Goal: Task Accomplishment & Management: Use online tool/utility

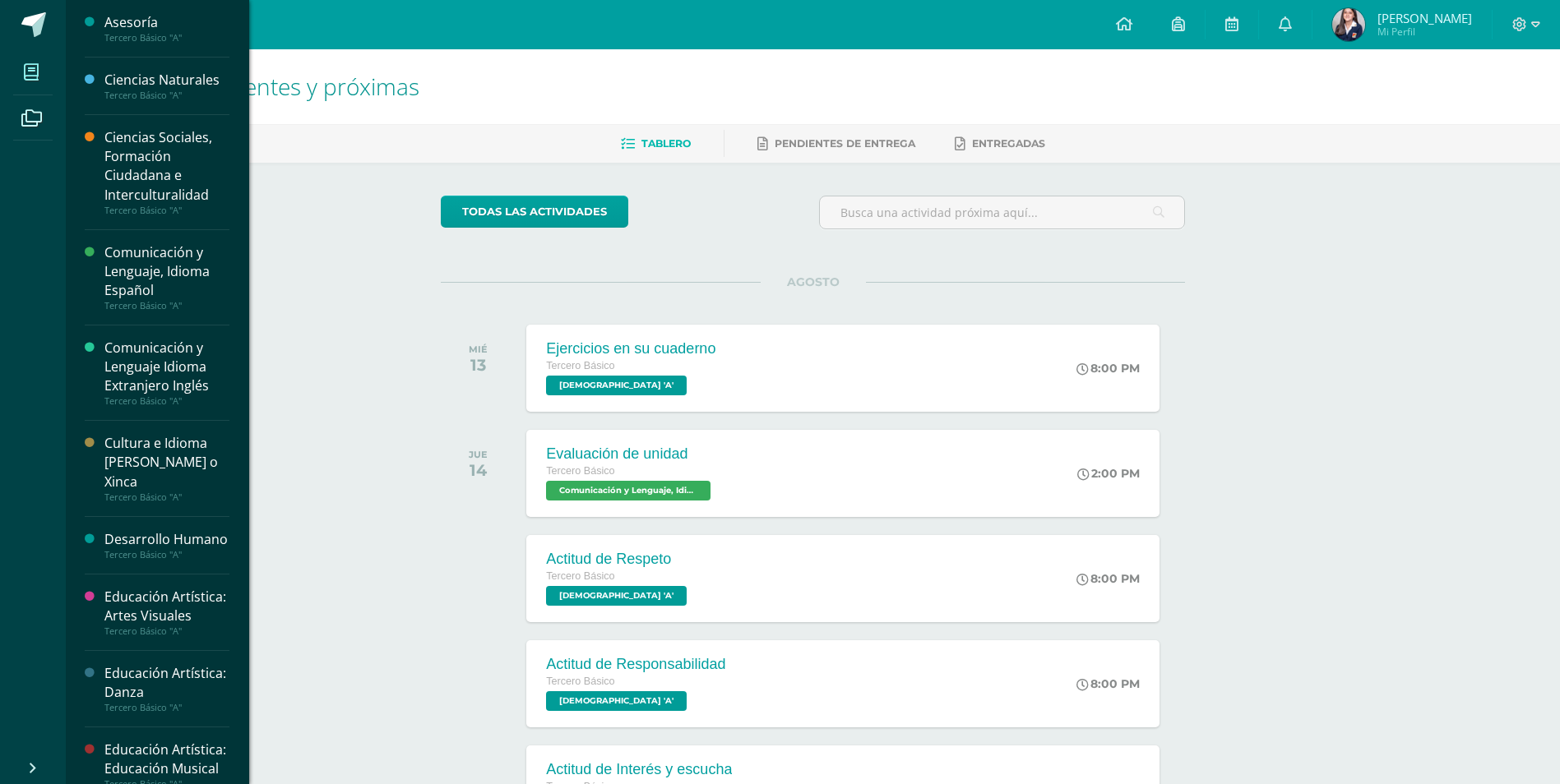
click at [47, 87] on span at bounding box center [31, 71] width 37 height 37
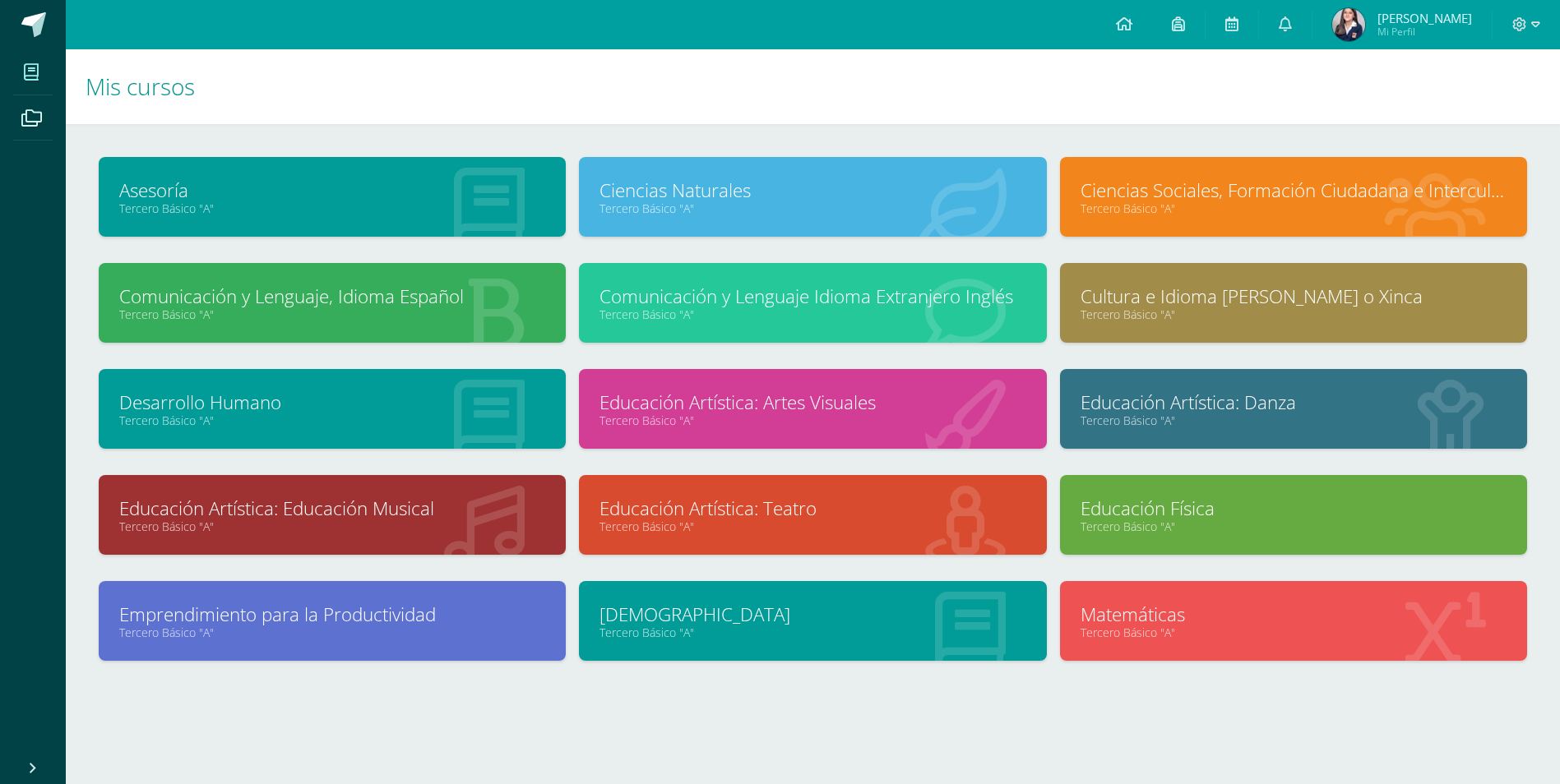
click at [348, 716] on div at bounding box center [813, 722] width 1428 height 71
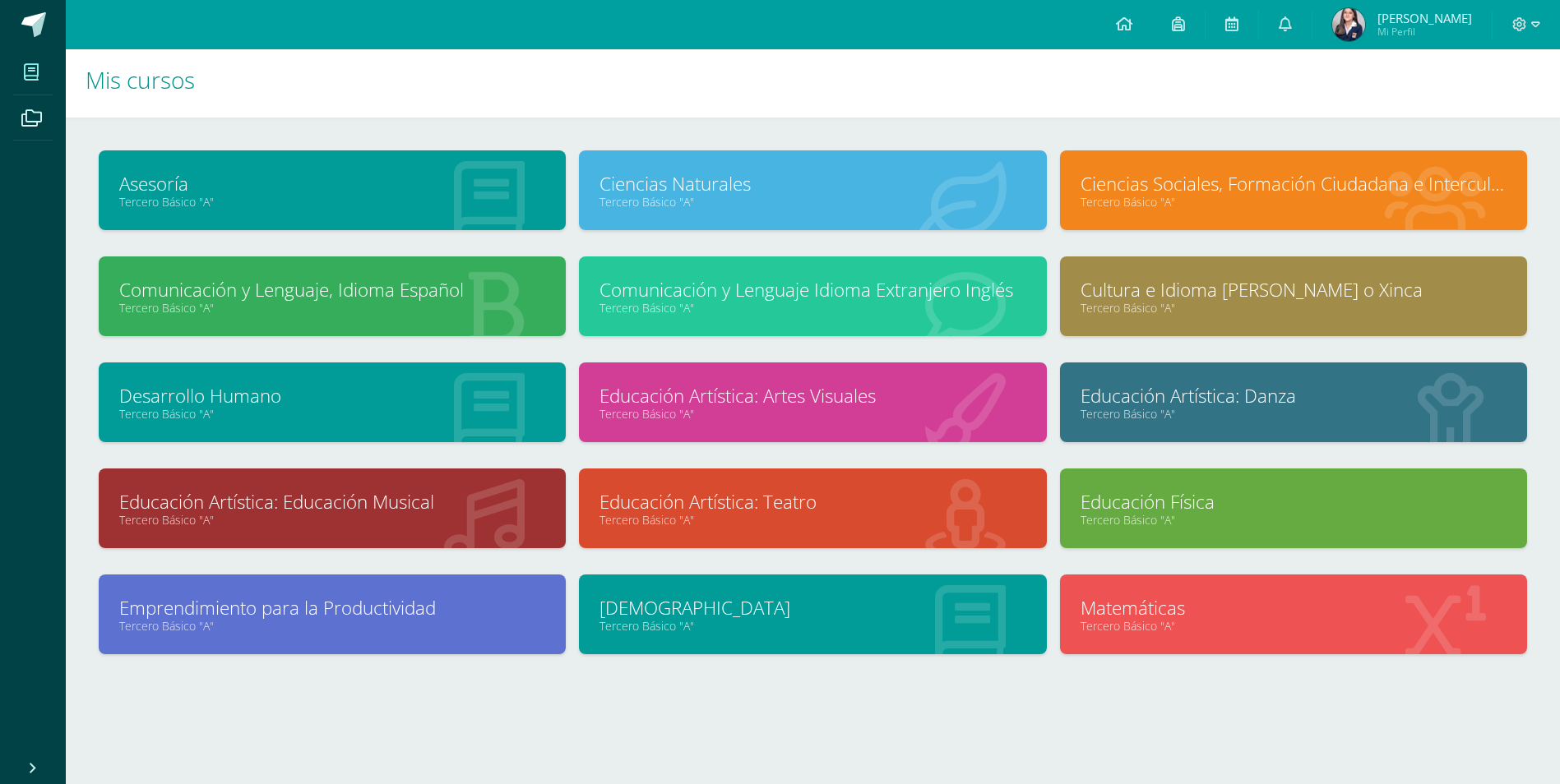
click at [336, 734] on div at bounding box center [813, 716] width 1428 height 71
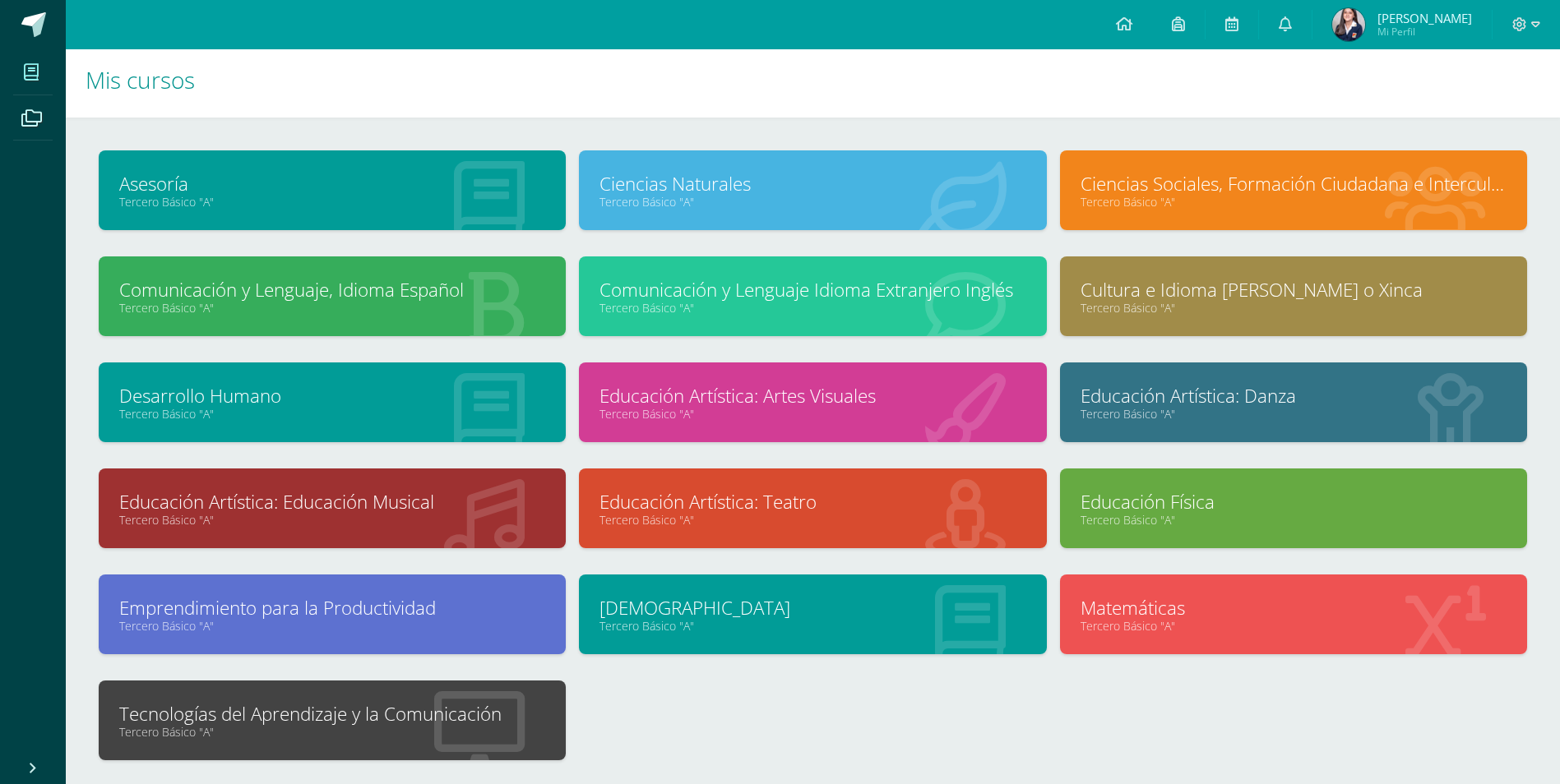
click at [63, 86] on body "Mis cursos Archivos Cerrar panel Asesoría Tercero Básico "A" Ciencias Naturales…" at bounding box center [780, 444] width 1560 height 903
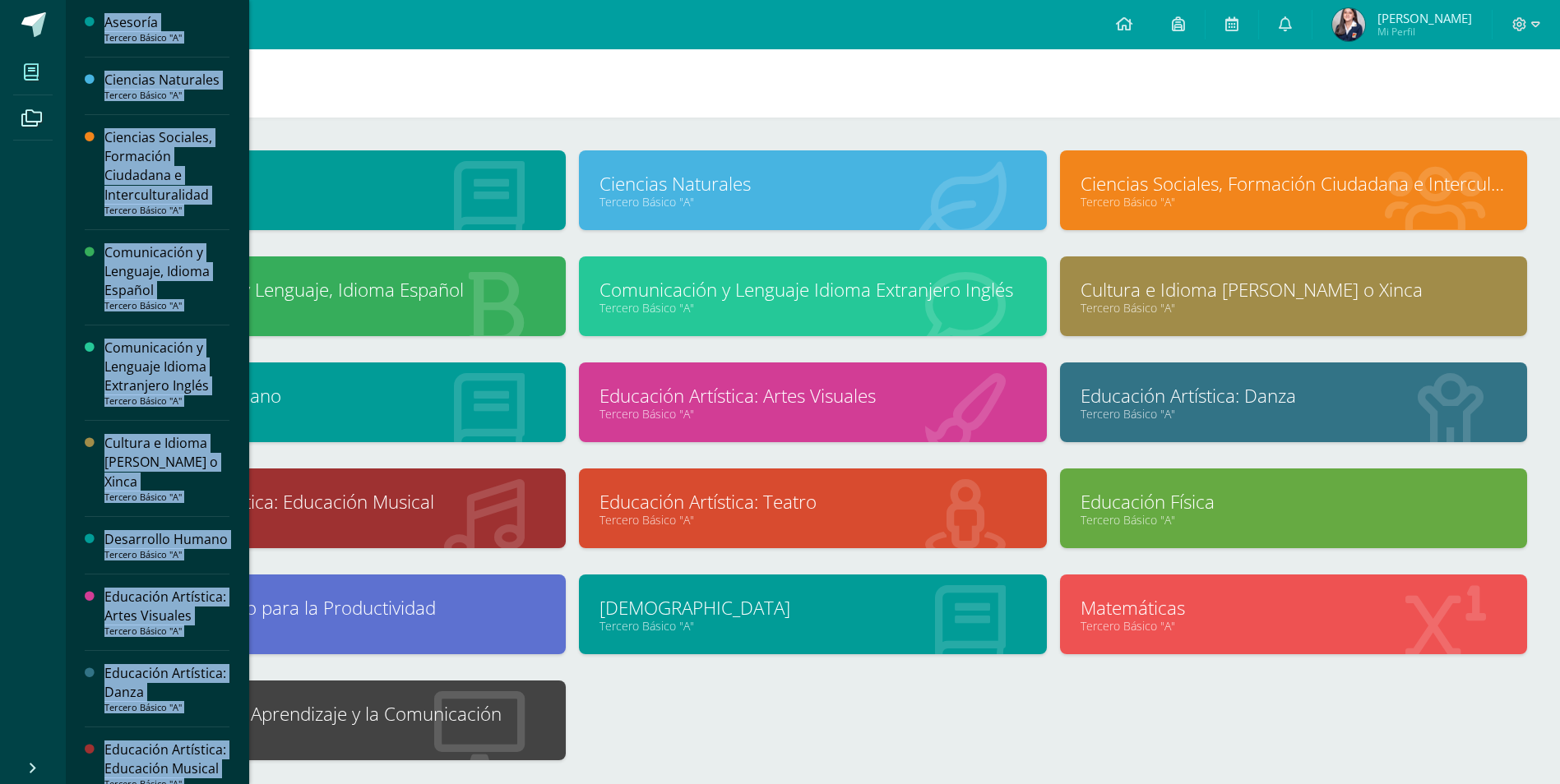
drag, startPoint x: 63, startPoint y: 86, endPoint x: 31, endPoint y: 86, distance: 32.0
click at [31, 86] on span at bounding box center [31, 71] width 37 height 37
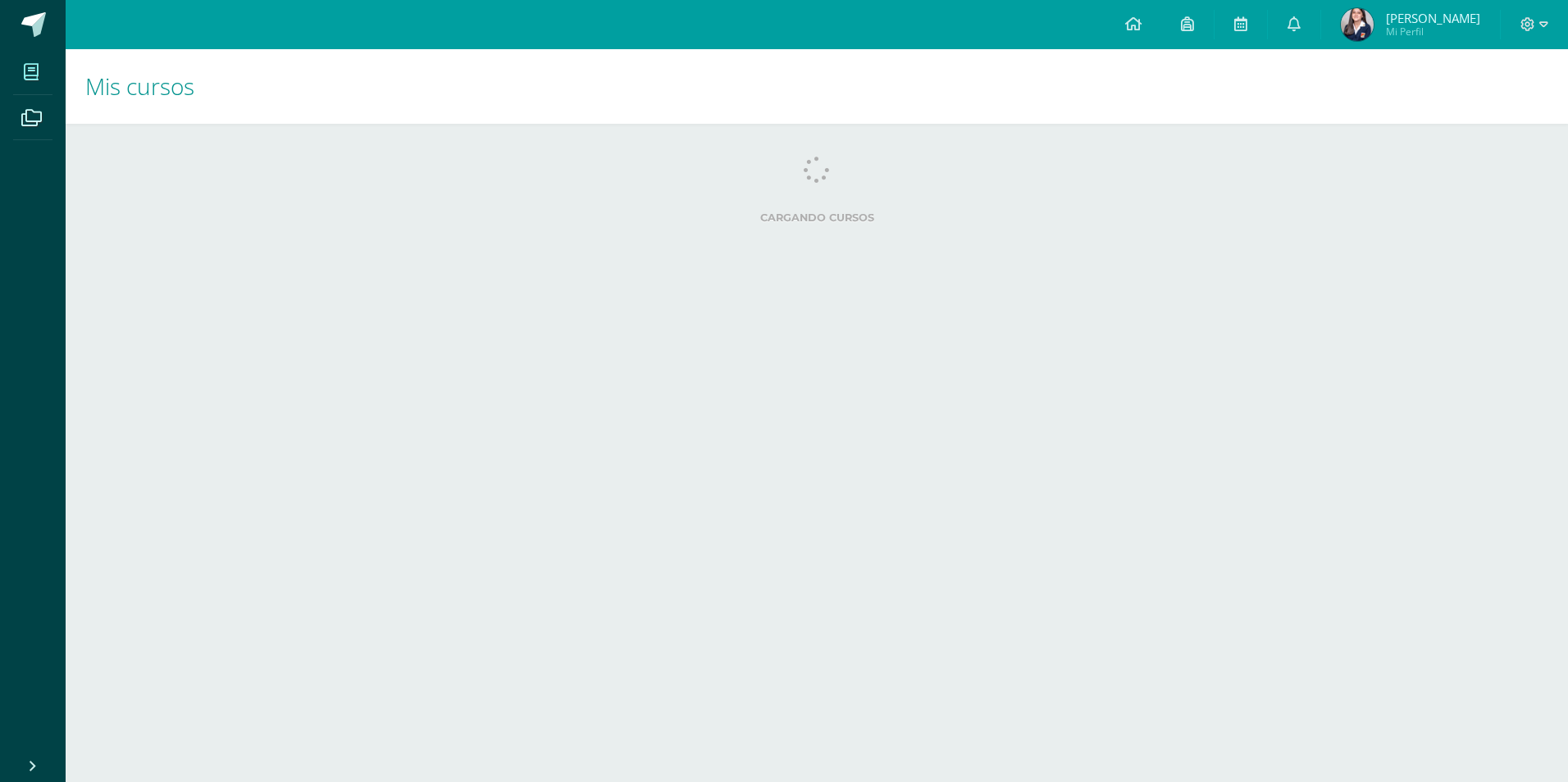
drag, startPoint x: 0, startPoint y: 0, endPoint x: 31, endPoint y: 79, distance: 84.9
click at [31, 79] on icon at bounding box center [31, 72] width 15 height 16
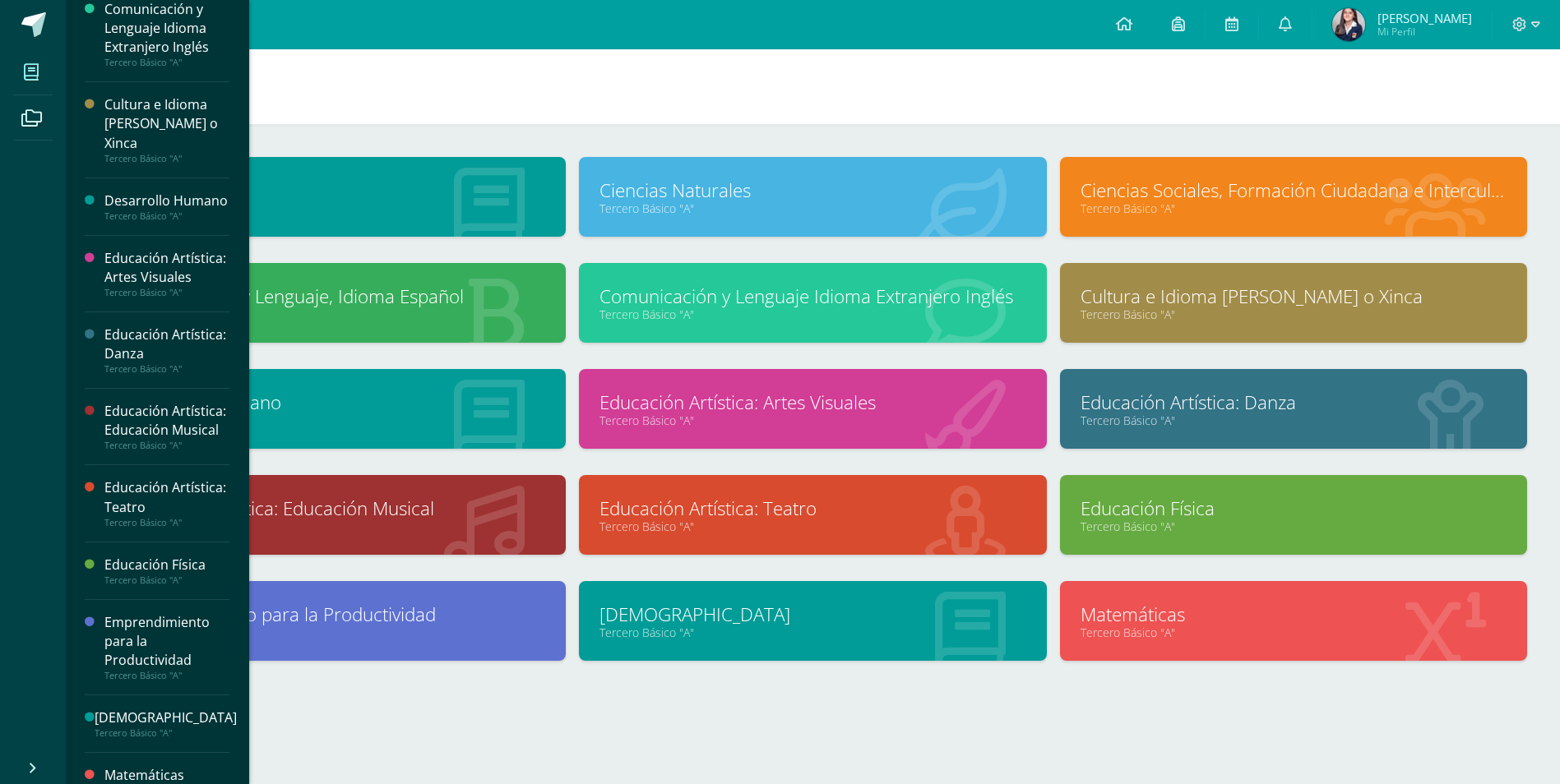
scroll to position [518, 0]
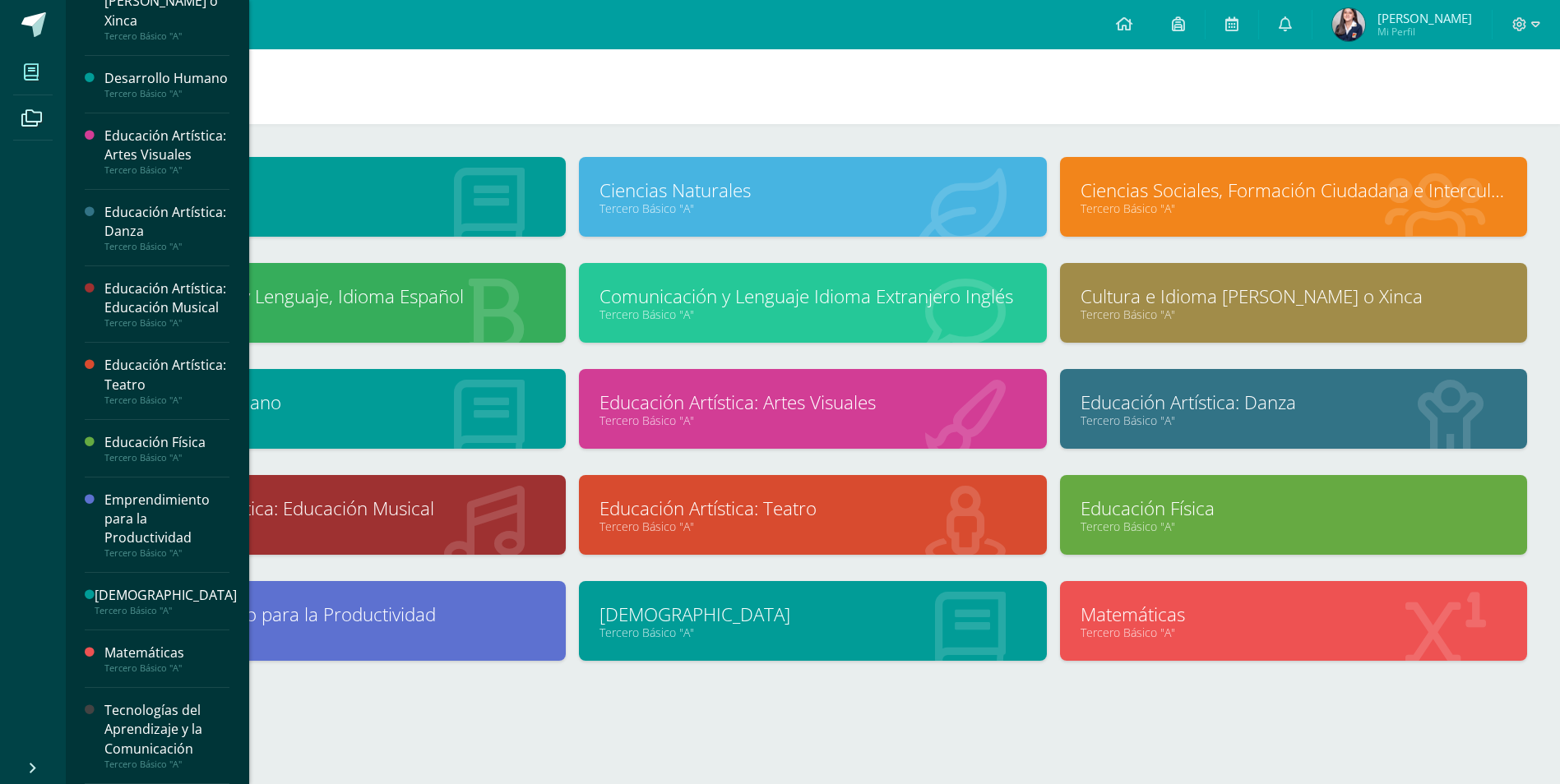
click at [172, 718] on div "Tecnologías del Aprendizaje y la Comunicación" at bounding box center [167, 729] width 125 height 56
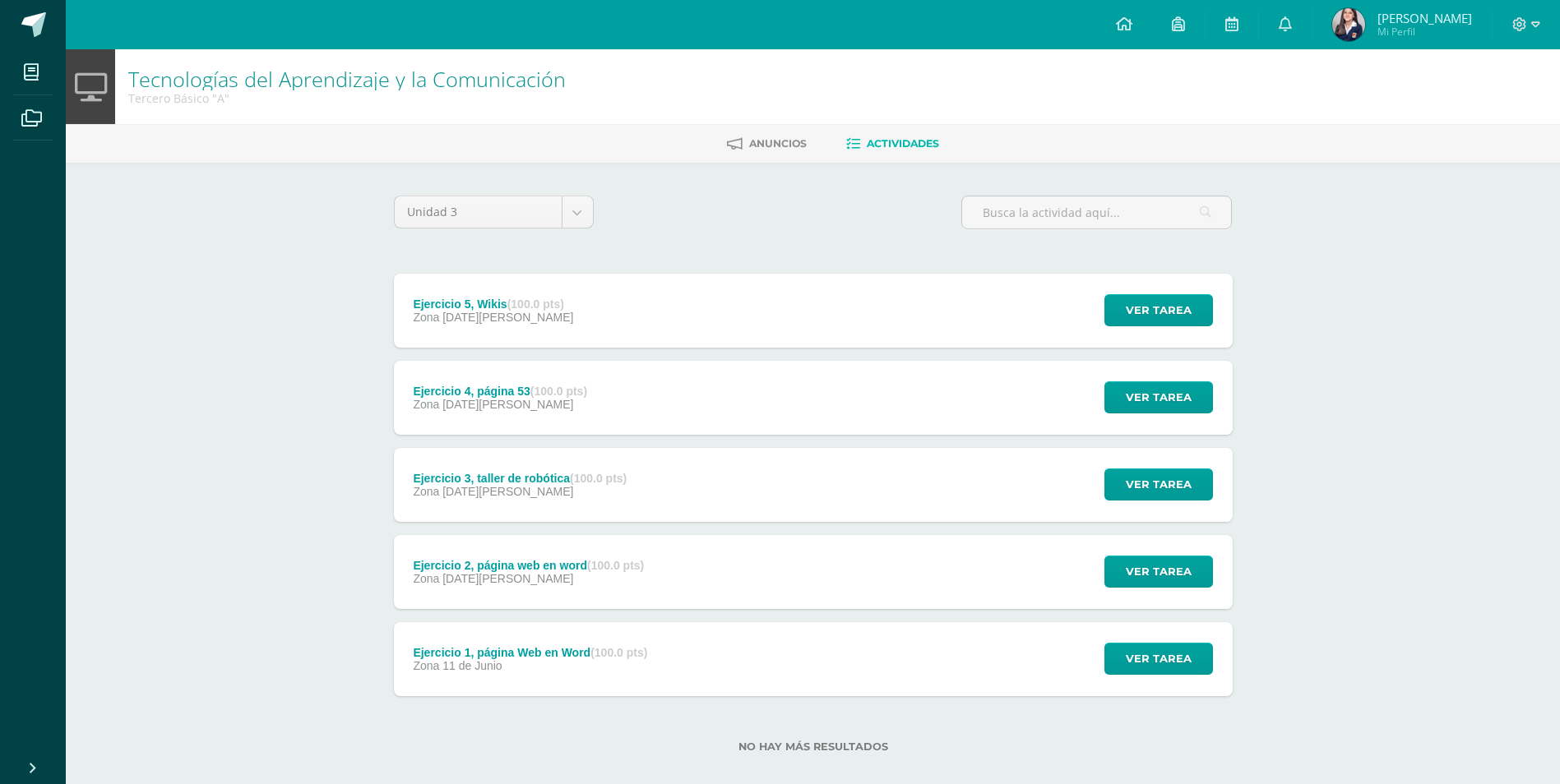
click at [688, 322] on div "Ejercicio 5, Wikis (100.0 pts) Zona [DATE][PERSON_NAME] Ver tarea Ejercicio 5, …" at bounding box center [813, 311] width 839 height 74
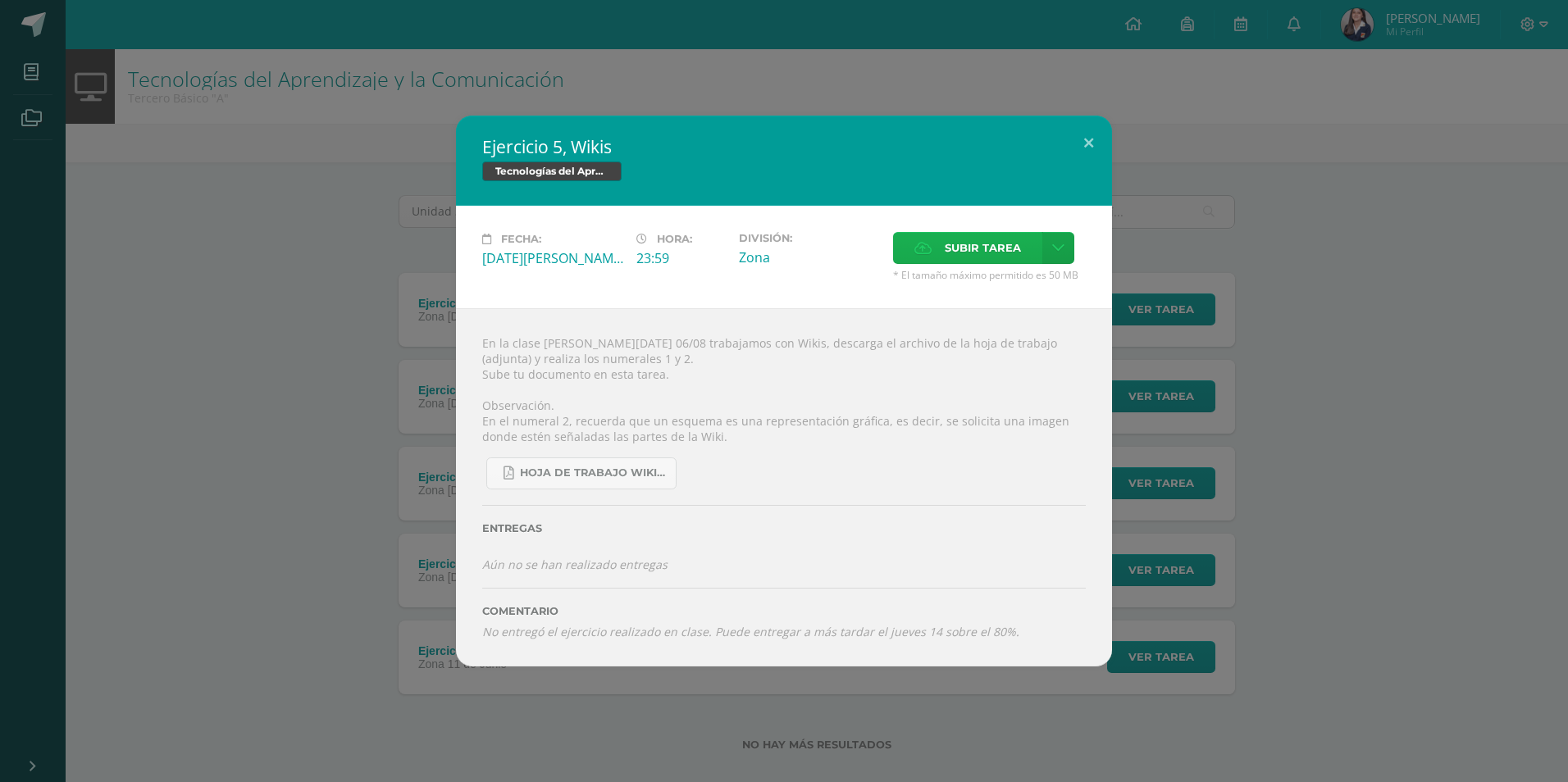
click at [969, 241] on span "Subir tarea" at bounding box center [982, 248] width 76 height 31
click at [0, 0] on input "Subir tarea" at bounding box center [0, 0] width 0 height 0
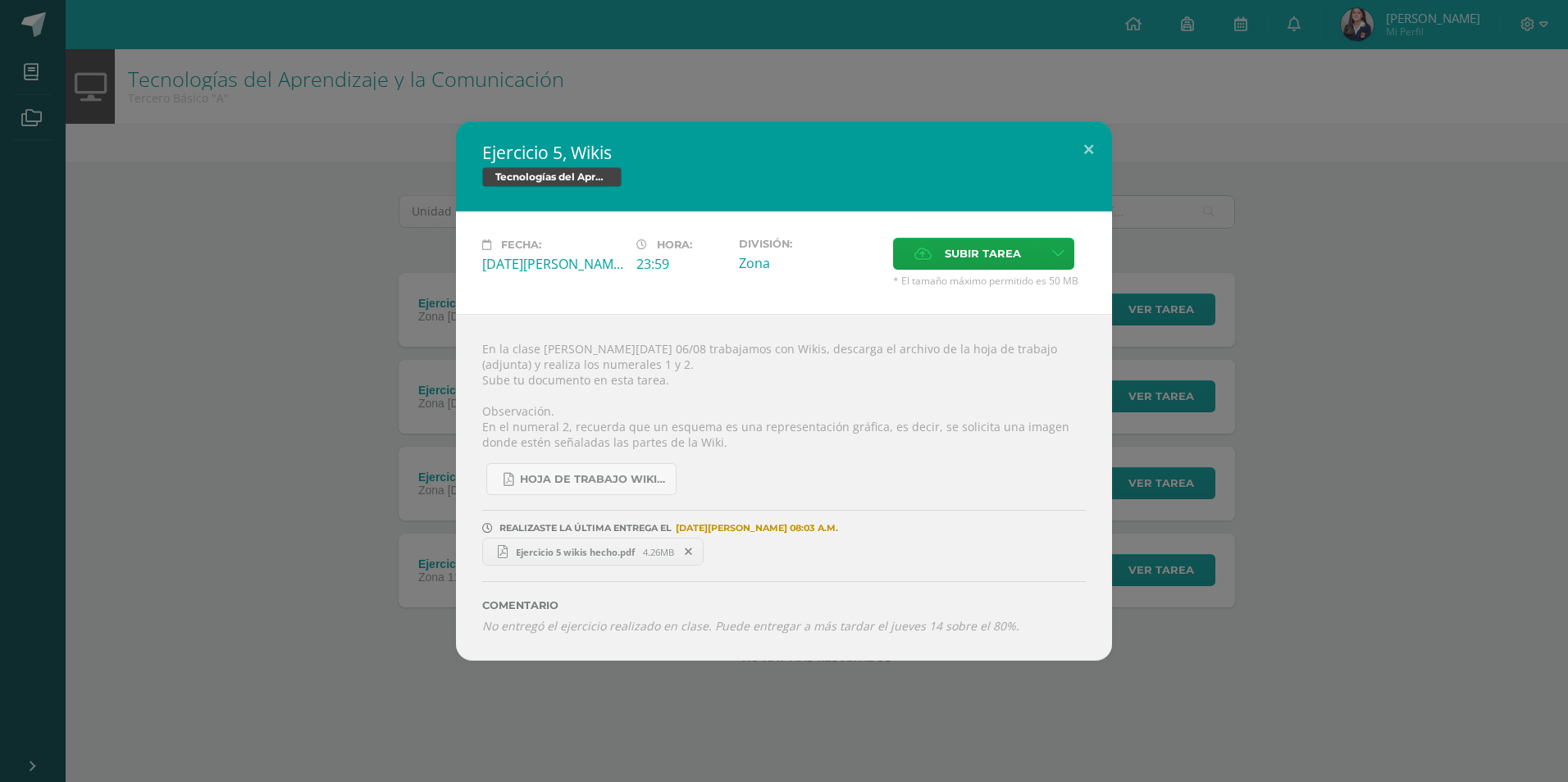
click at [248, 574] on div "Ejercicio 5, Wikis Tecnologías del Aprendizaje y la Comunicación Fecha: [DATE][…" at bounding box center [784, 390] width 1555 height 539
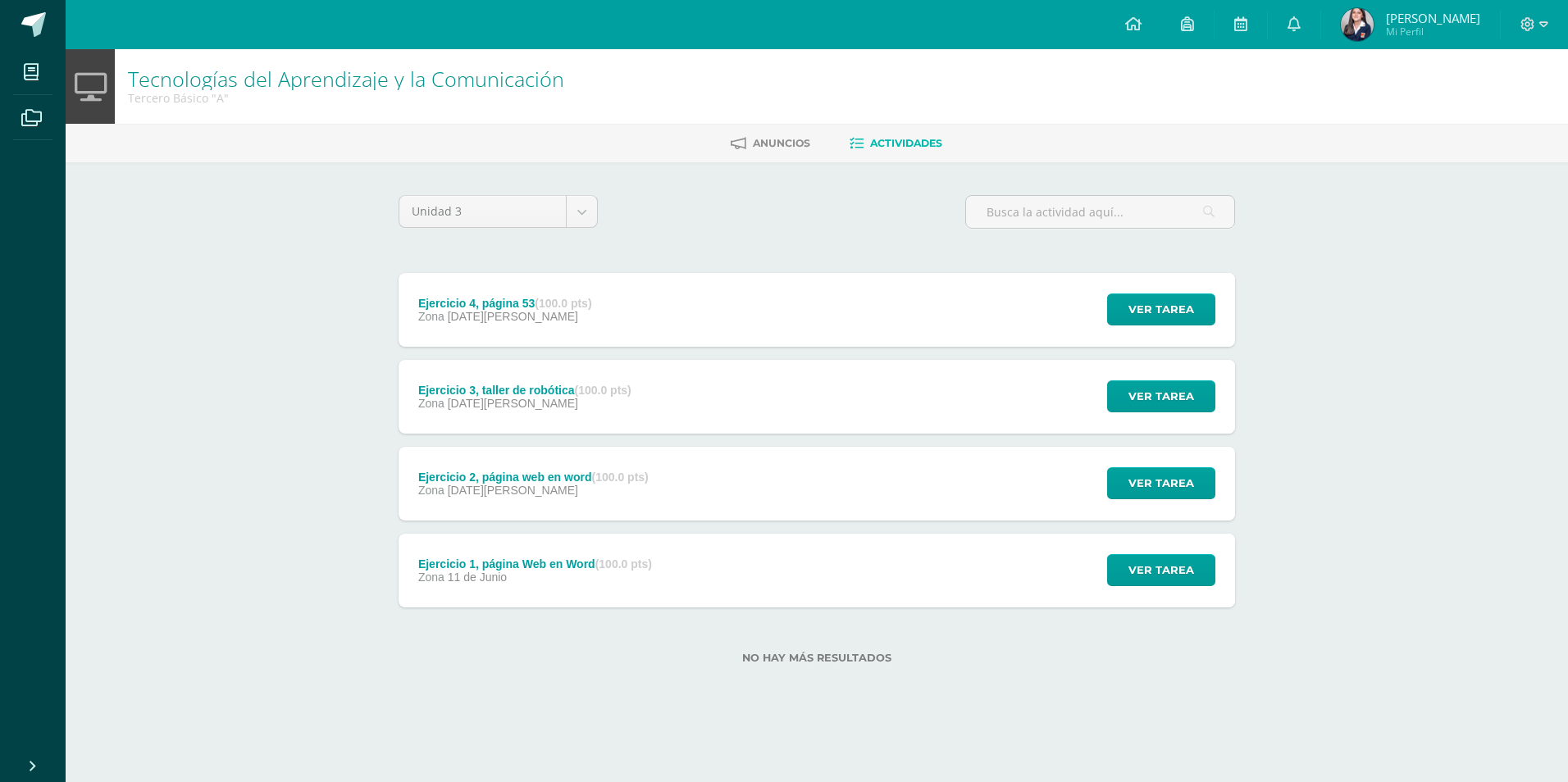
click at [657, 322] on div "Ejercicio 4, página 53 (100.0 pts) Zona 06 de Agosto Ver tarea Ejercicio 4, pág…" at bounding box center [817, 310] width 837 height 73
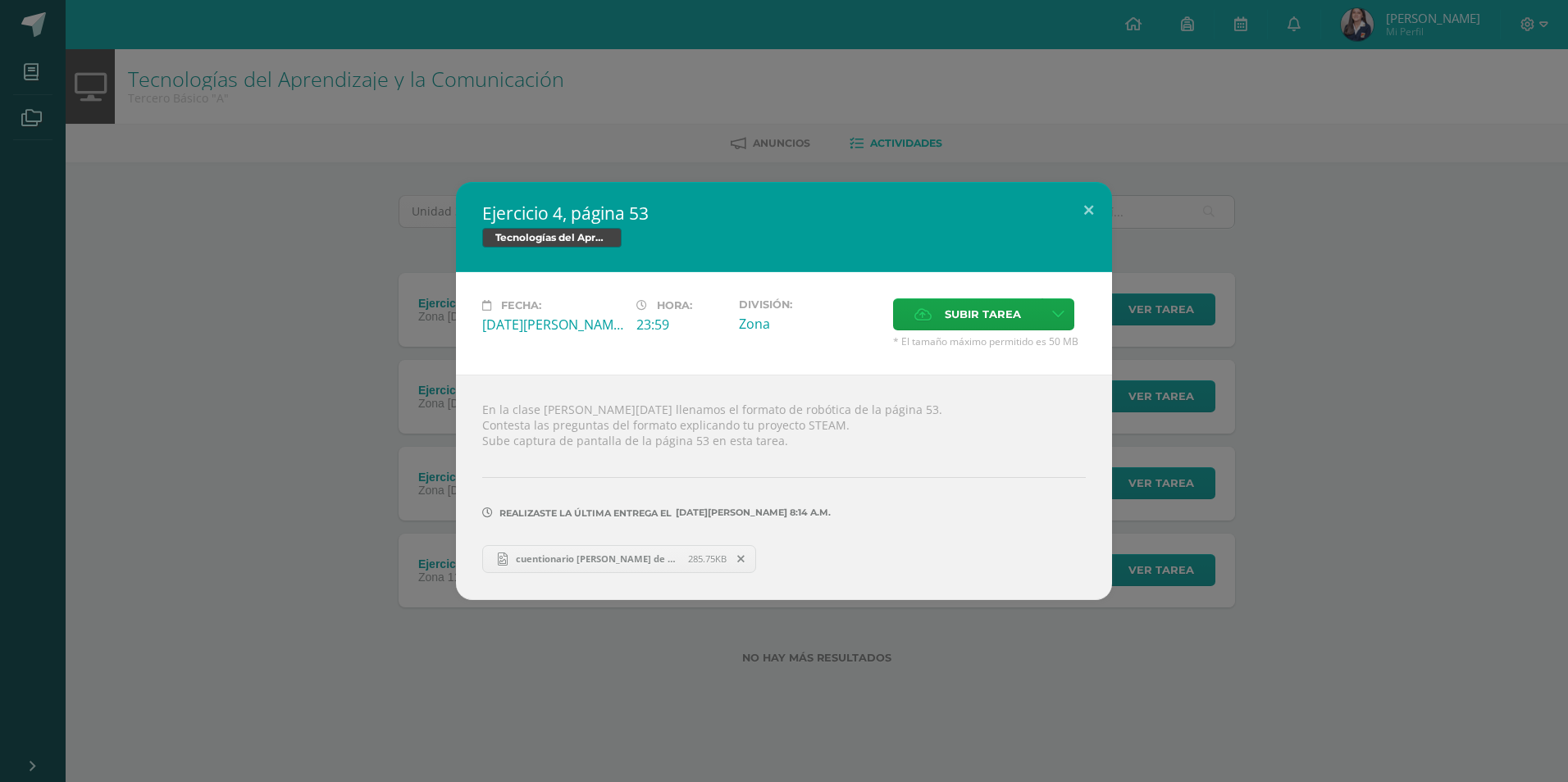
click at [304, 470] on div "Ejercicio 4, página 53 Tecnologías del Aprendizaje y la Comunicación Fecha: Mié…" at bounding box center [784, 390] width 1555 height 417
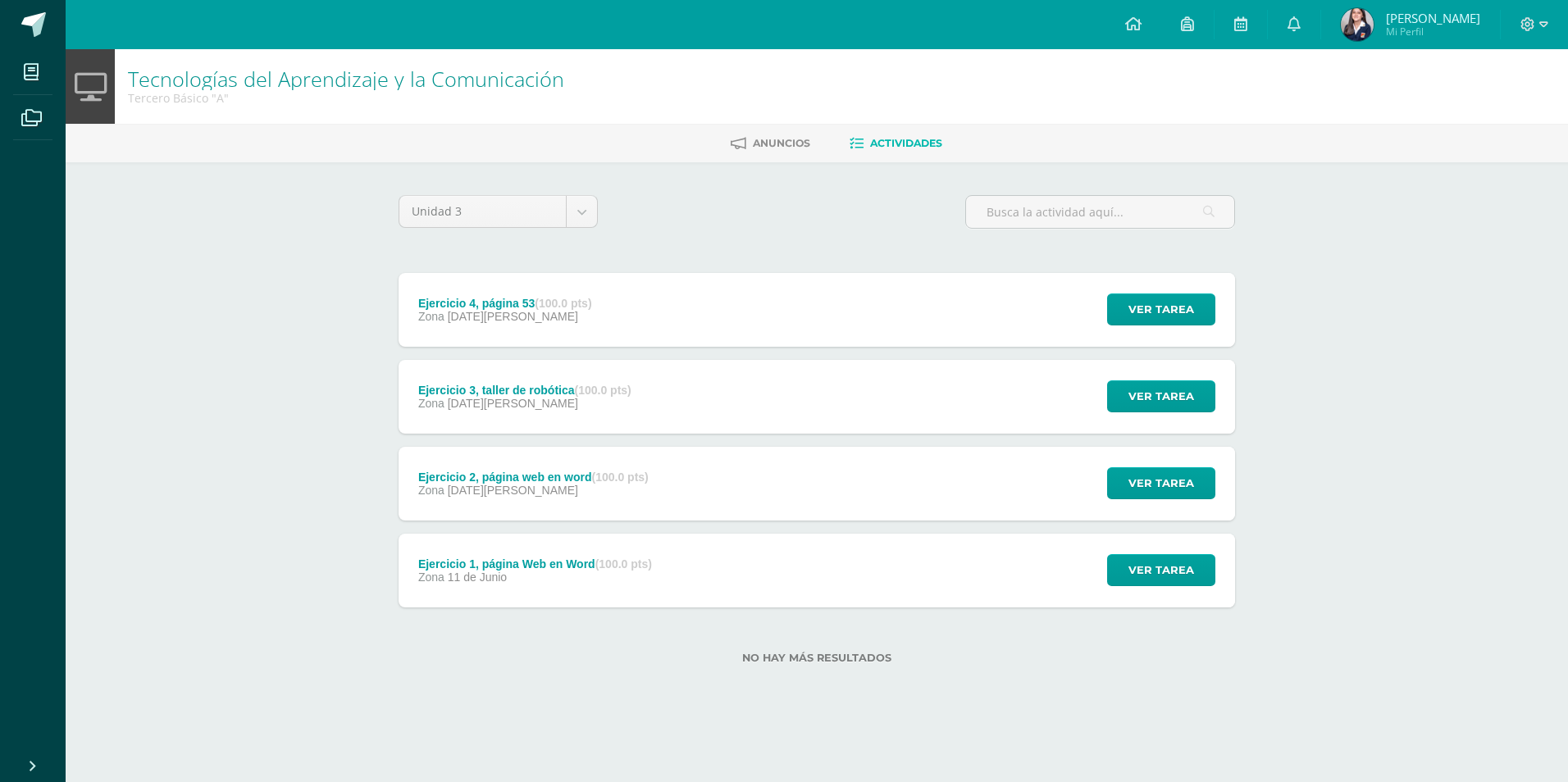
click at [566, 399] on div "En la clase de hoy llenamos el formato de robótica de la página 53. Contesta la…" at bounding box center [784, 477] width 591 height 202
click at [566, 399] on div "Zona 06 de Agosto" at bounding box center [525, 403] width 214 height 13
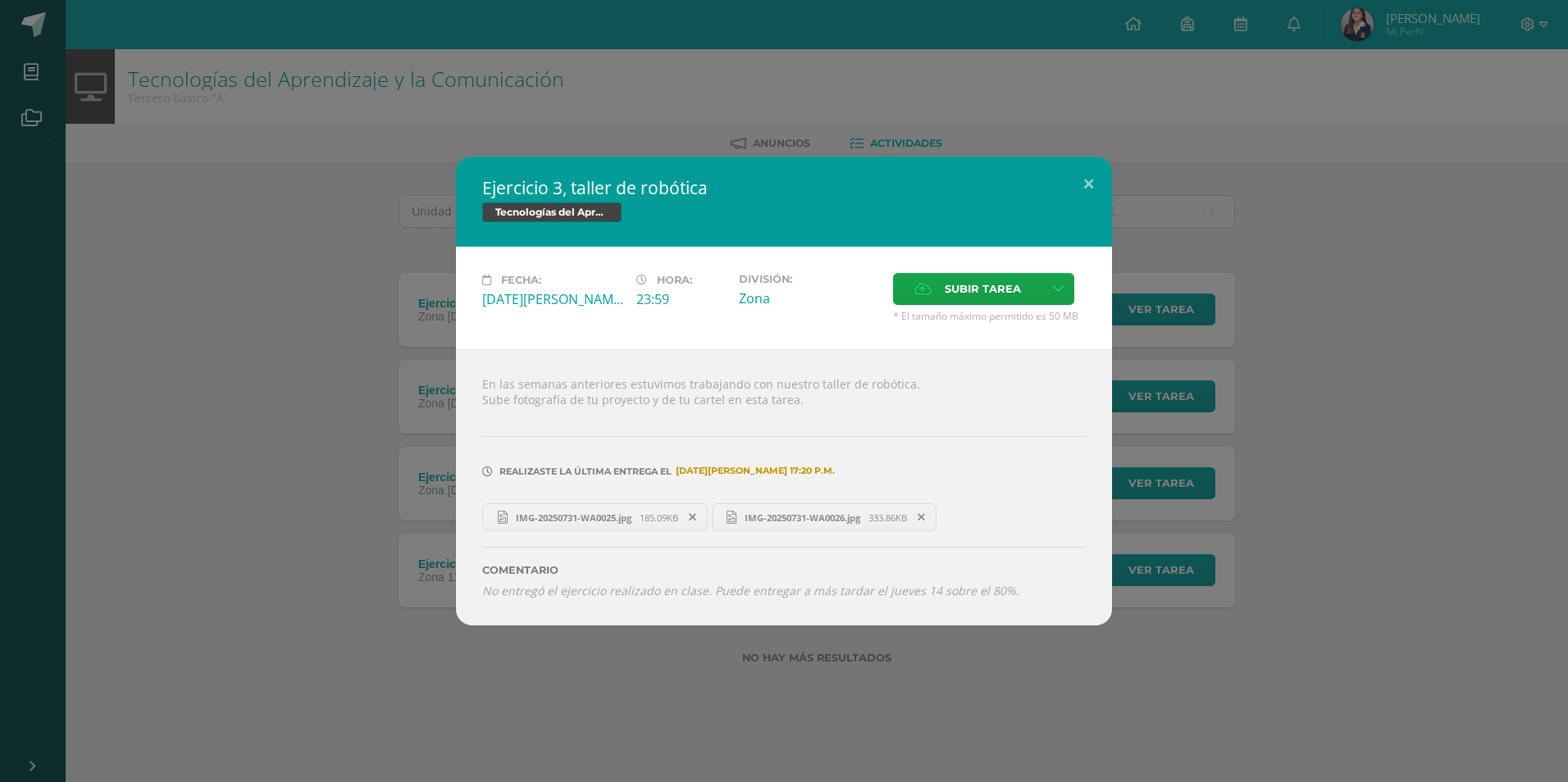
click at [323, 429] on div "Ejercicio 3, taller de robótica Tecnologías del Aprendizaje y la Comunicación F…" at bounding box center [784, 390] width 1555 height 469
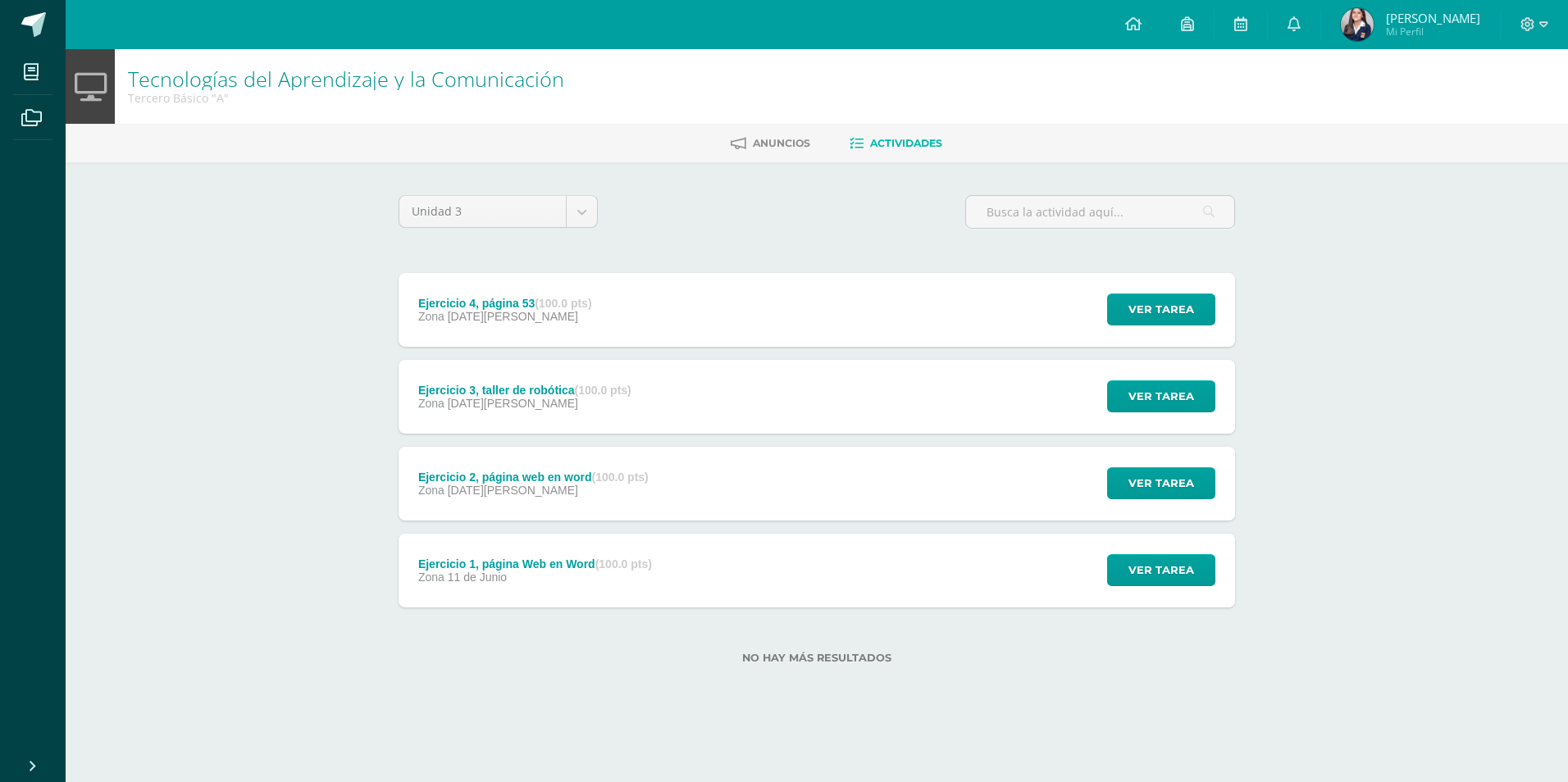
click at [491, 468] on div "Ejercicio 2, página web en word (100.0 pts) Zona 09 de Julio" at bounding box center [534, 483] width 270 height 73
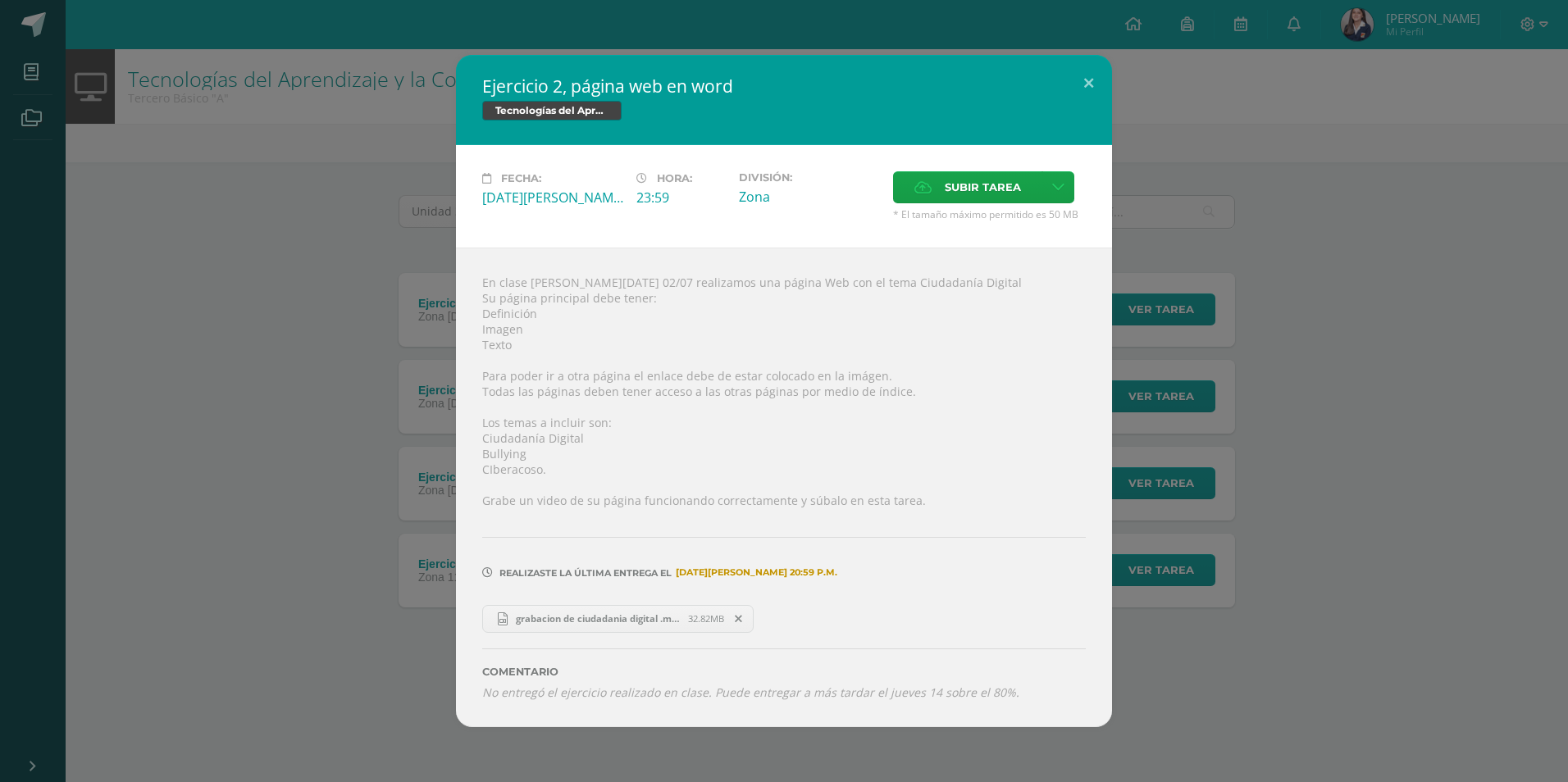
click at [355, 448] on div "Ejercicio 2, página web en word Tecnologías del Aprendizaje y la Comunicación F…" at bounding box center [784, 390] width 1555 height 672
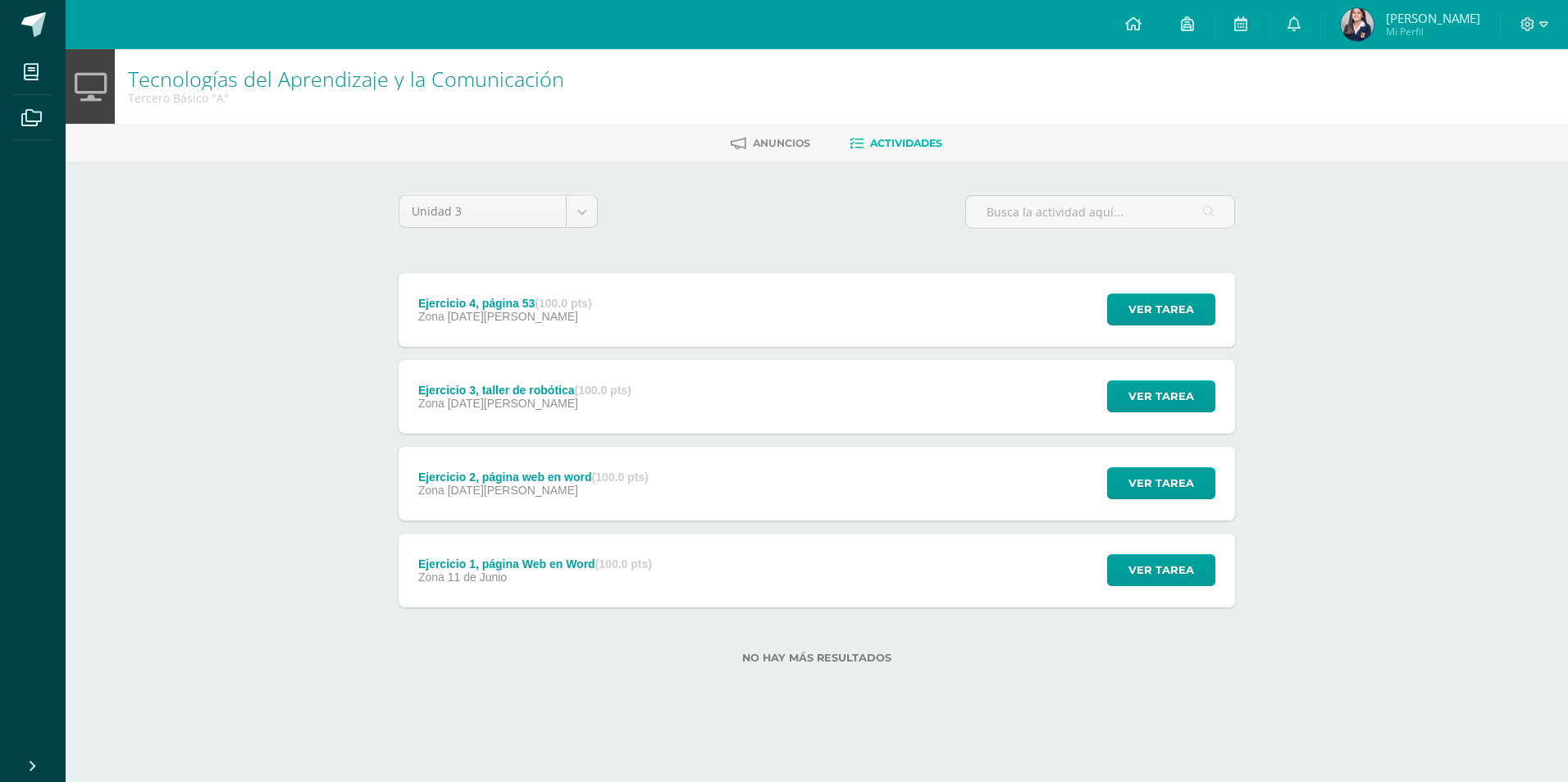
click at [565, 560] on div "Ejercicio 1, página Web en Word (100.0 pts)" at bounding box center [535, 563] width 234 height 13
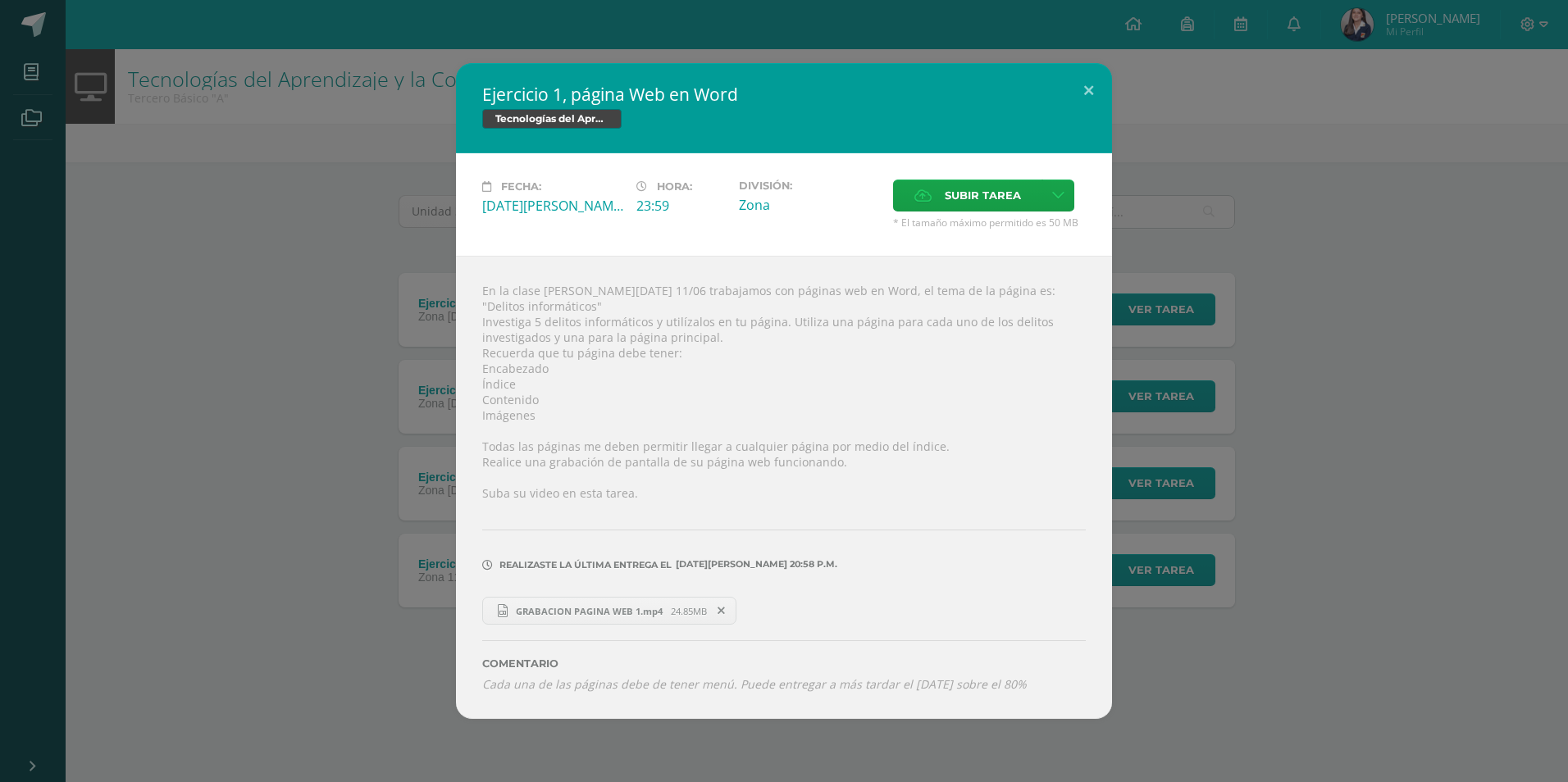
click at [296, 476] on div "Ejercicio 1, página Web en Word Tecnologías del Aprendizaje y la Comunicación F…" at bounding box center [784, 391] width 1555 height 656
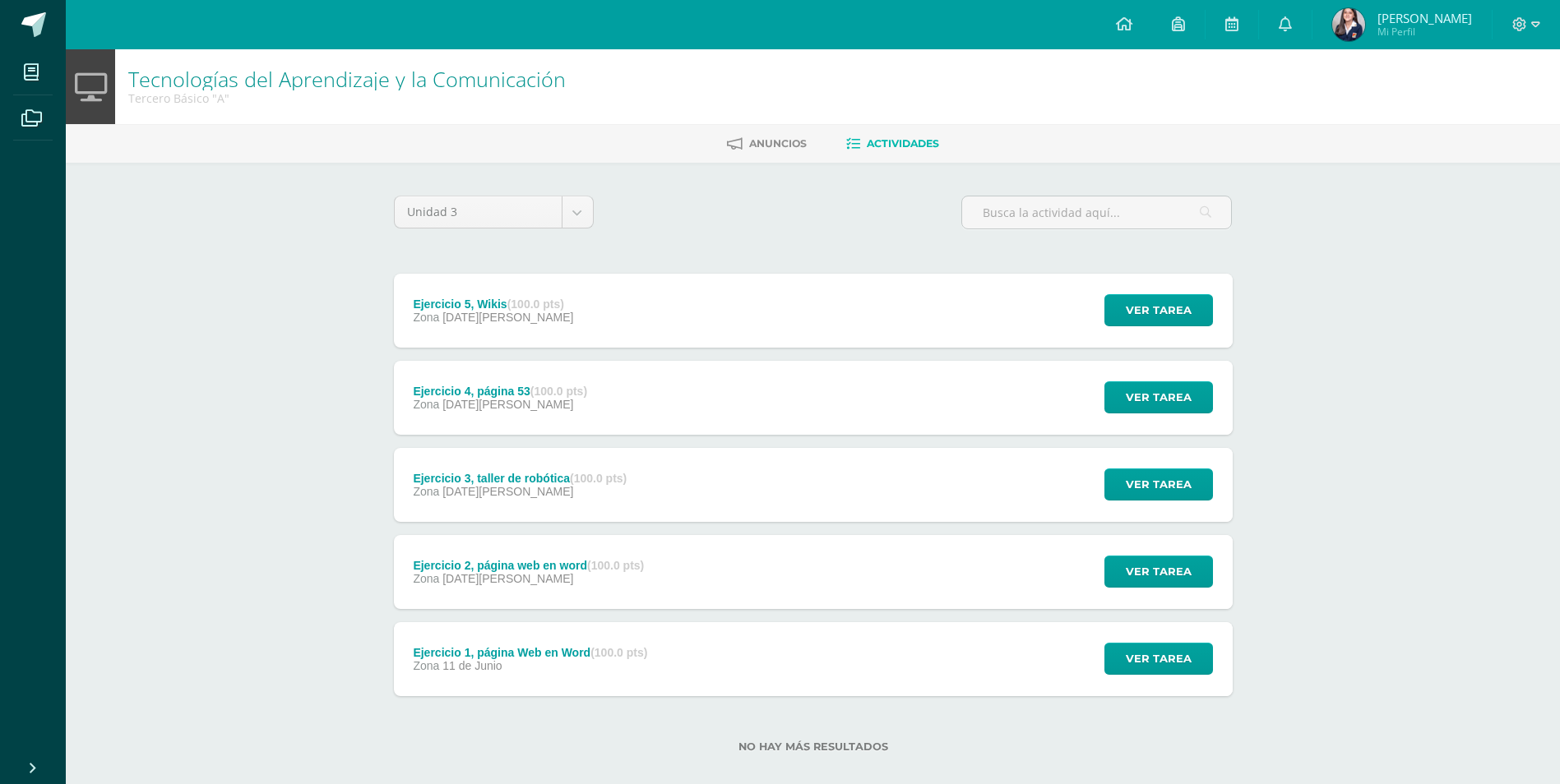
click at [605, 306] on div "Ejercicio 5, Wikis (100.0 pts) Zona [DATE][PERSON_NAME] Ver tarea Ejercicio 5, …" at bounding box center [813, 311] width 839 height 74
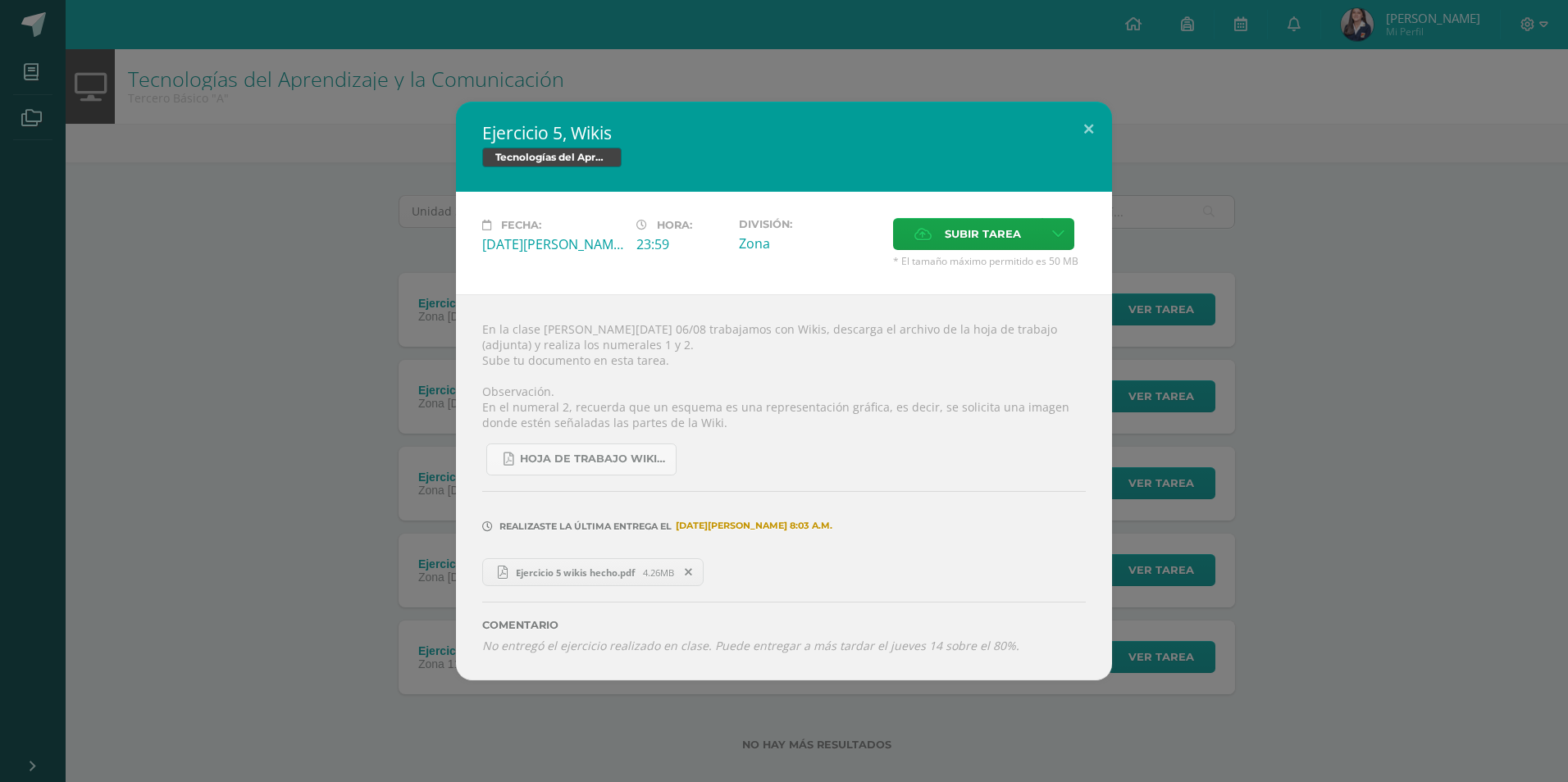
click at [1279, 196] on div "Ejercicio 5, Wikis Tecnologías del Aprendizaje y la Comunicación Fecha: [DATE][…" at bounding box center [784, 391] width 1555 height 579
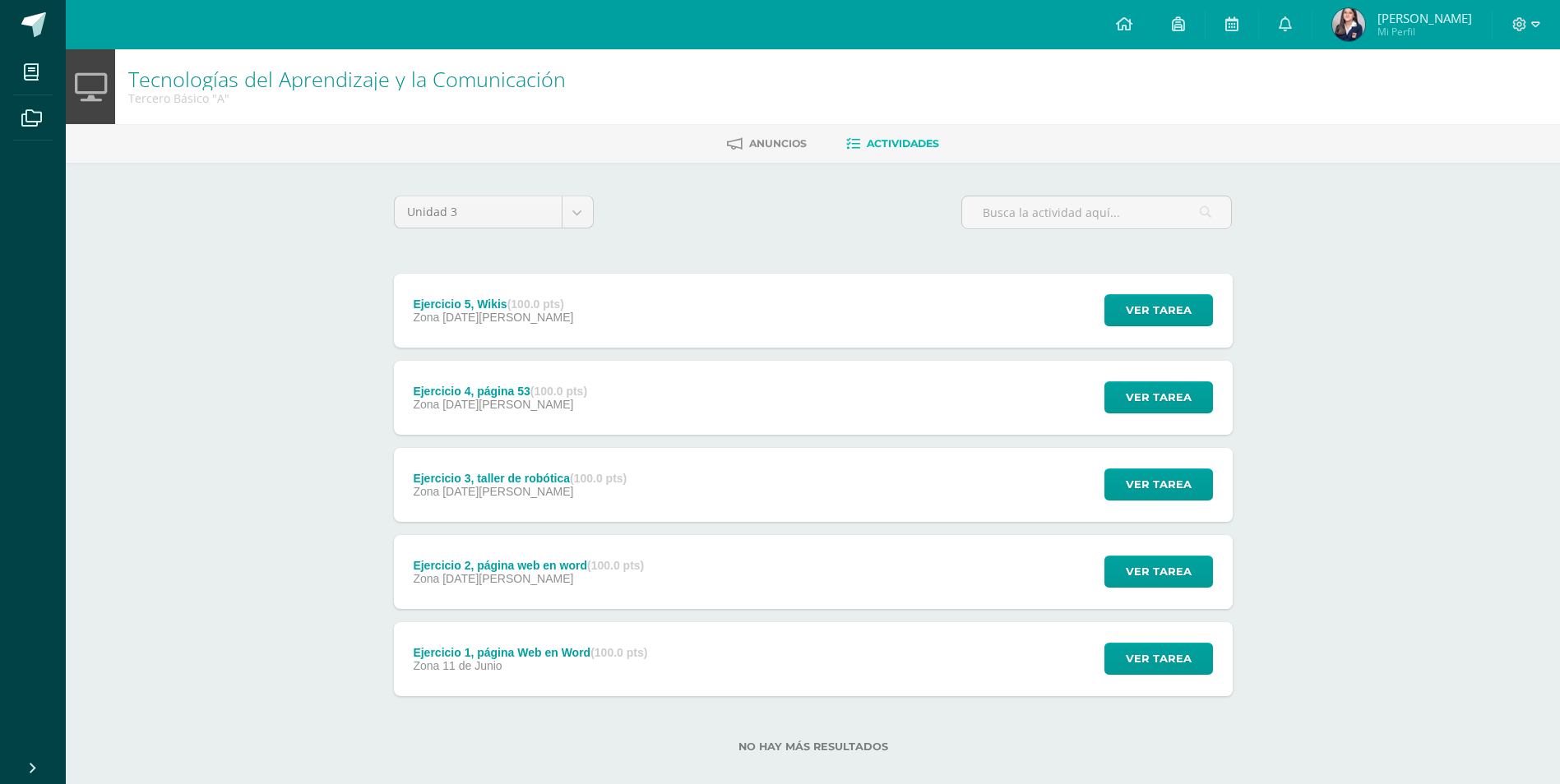
scroll to position [21, 0]
